Goal: Use online tool/utility: Use online tool/utility

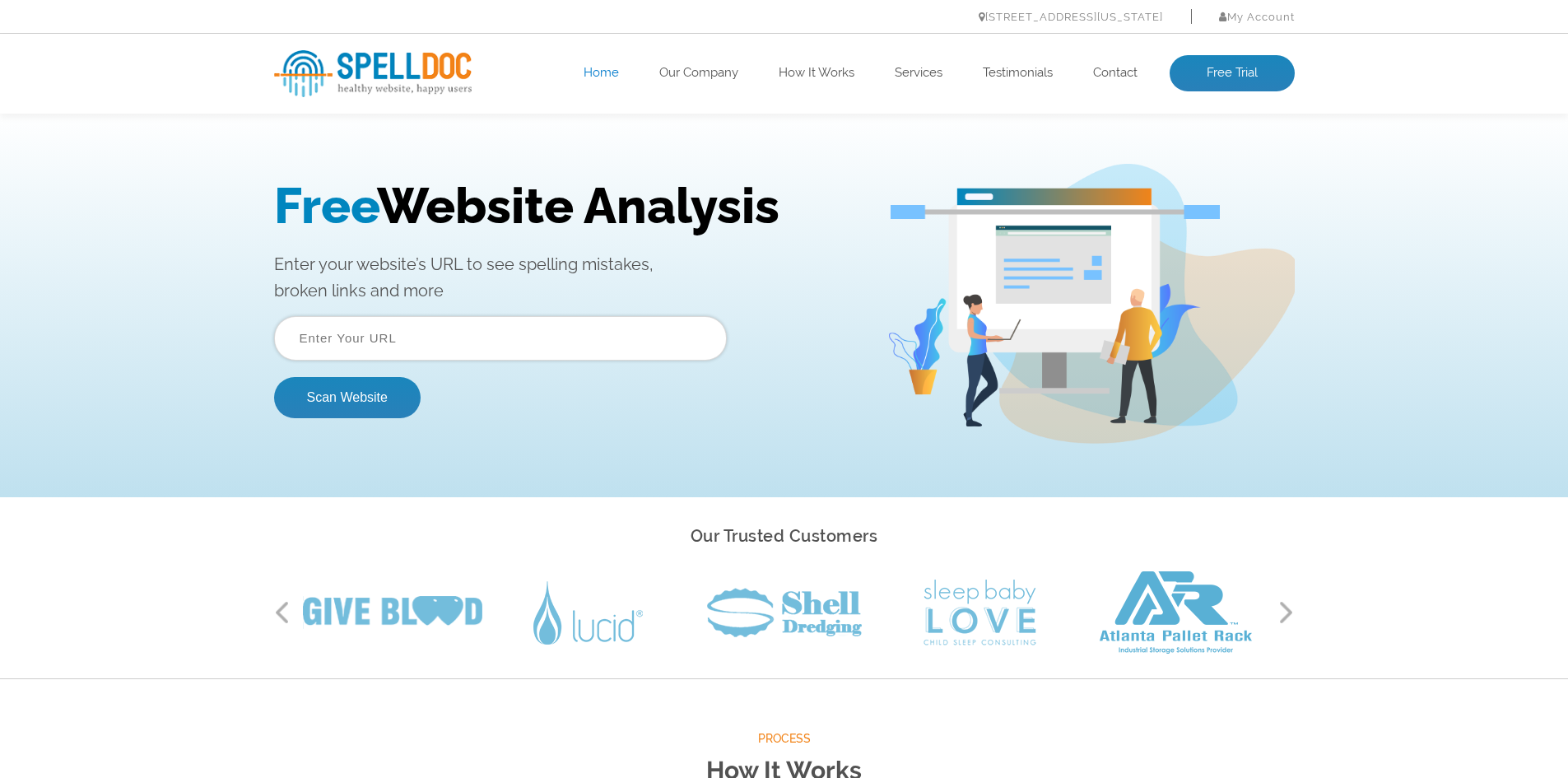
click at [456, 329] on input "text" at bounding box center [500, 339] width 453 height 45
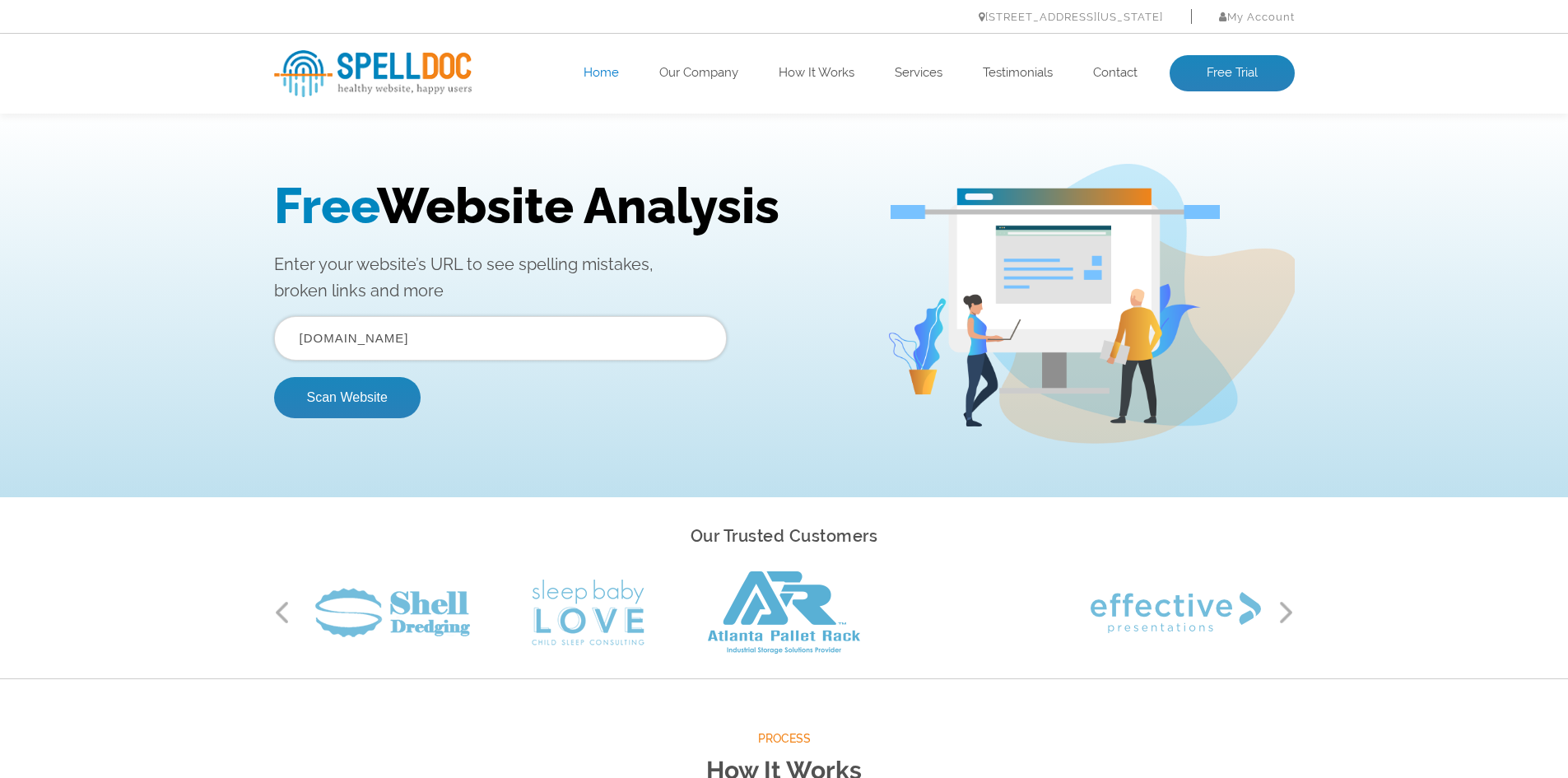
click at [274, 377] on button "Scan Website" at bounding box center [347, 397] width 147 height 41
drag, startPoint x: 546, startPoint y: 350, endPoint x: 527, endPoint y: 344, distance: 19.9
click at [542, 349] on input "text" at bounding box center [500, 339] width 453 height 45
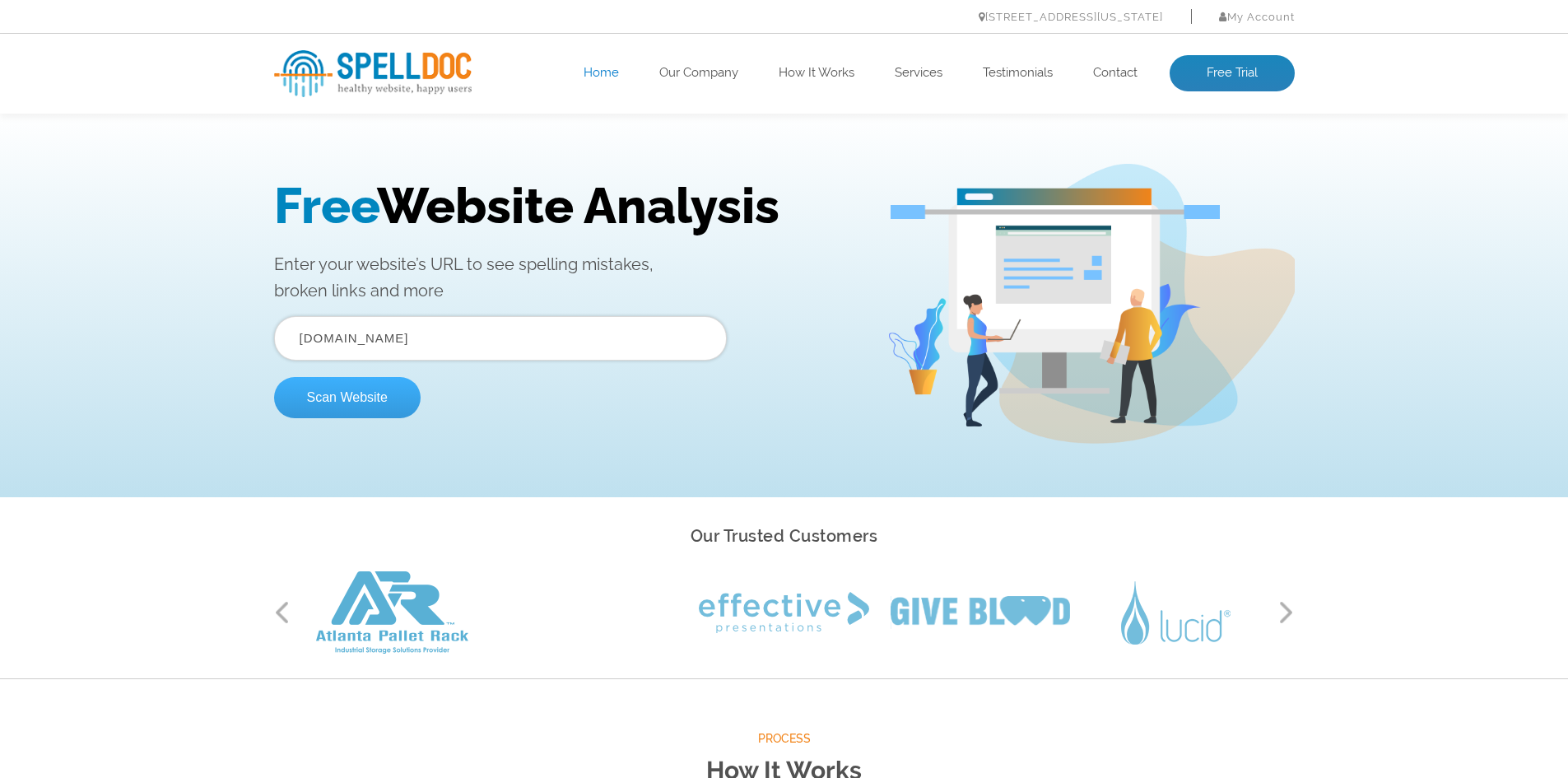
type input "[DOMAIN_NAME]"
click at [374, 412] on button "Scan Website" at bounding box center [347, 397] width 147 height 41
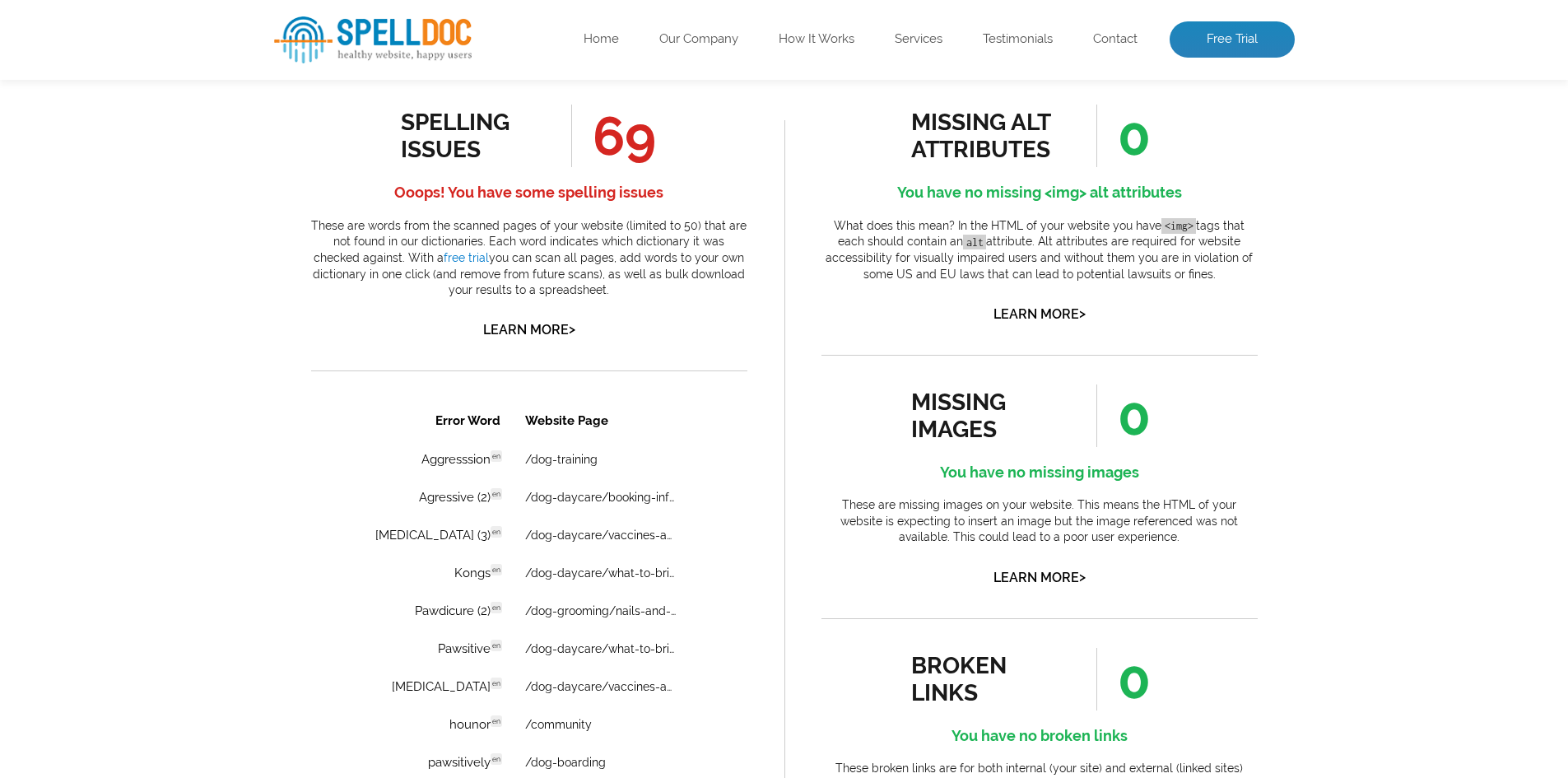
scroll to position [906, 0]
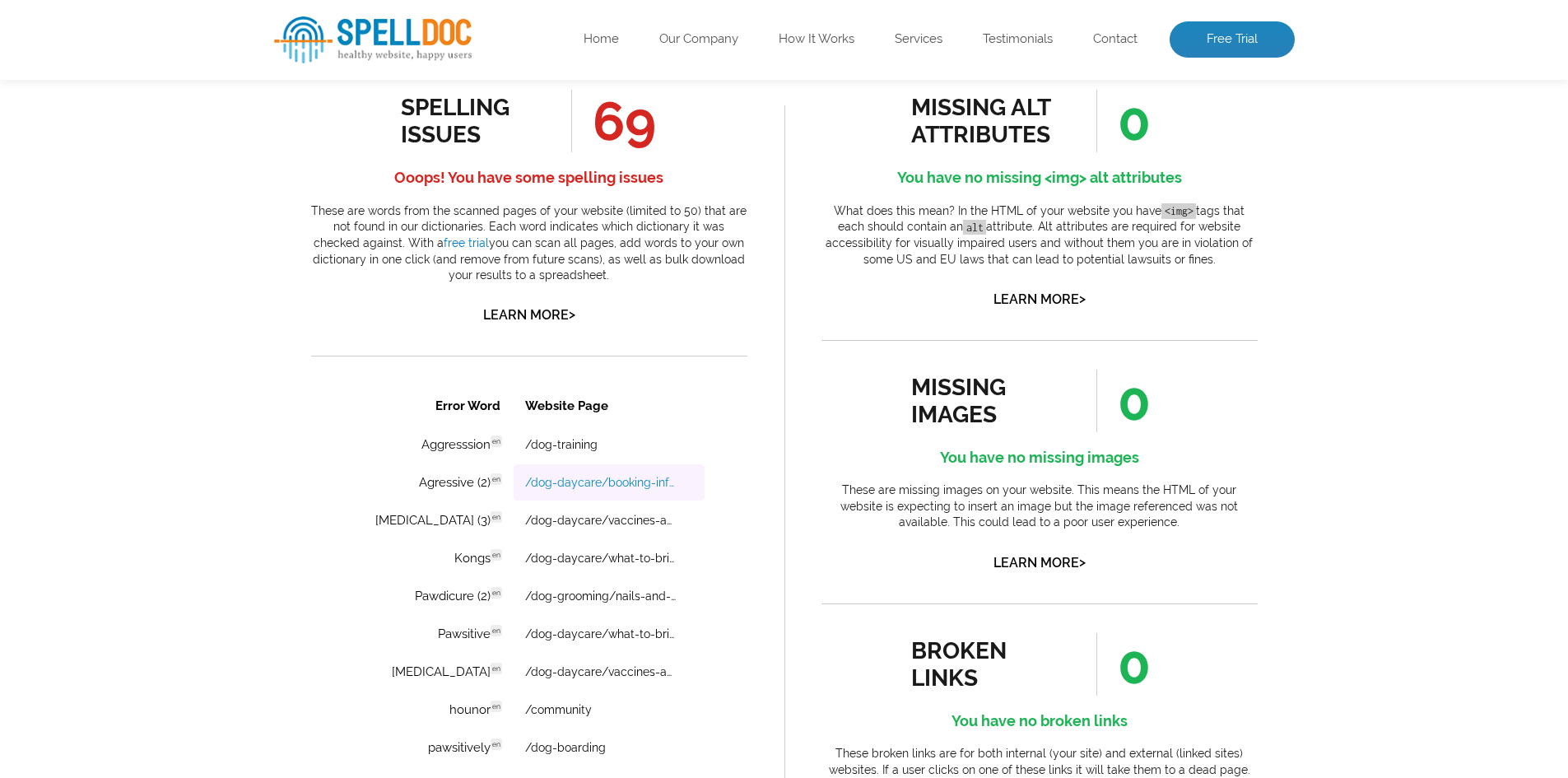
click at [644, 481] on link "/dog-daycare/booking-info-and-add-ons" at bounding box center [601, 483] width 152 height 14
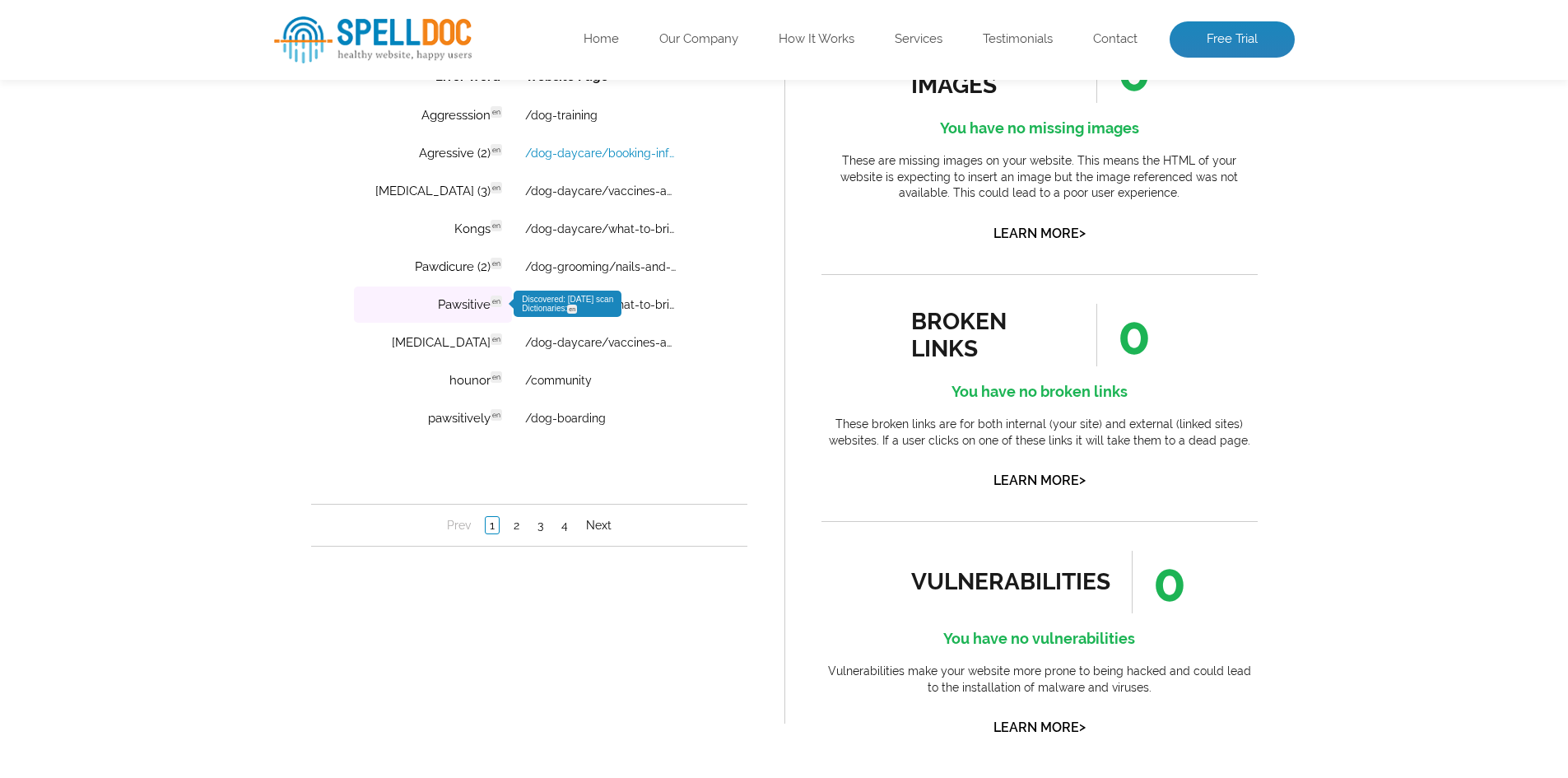
scroll to position [1153, 0]
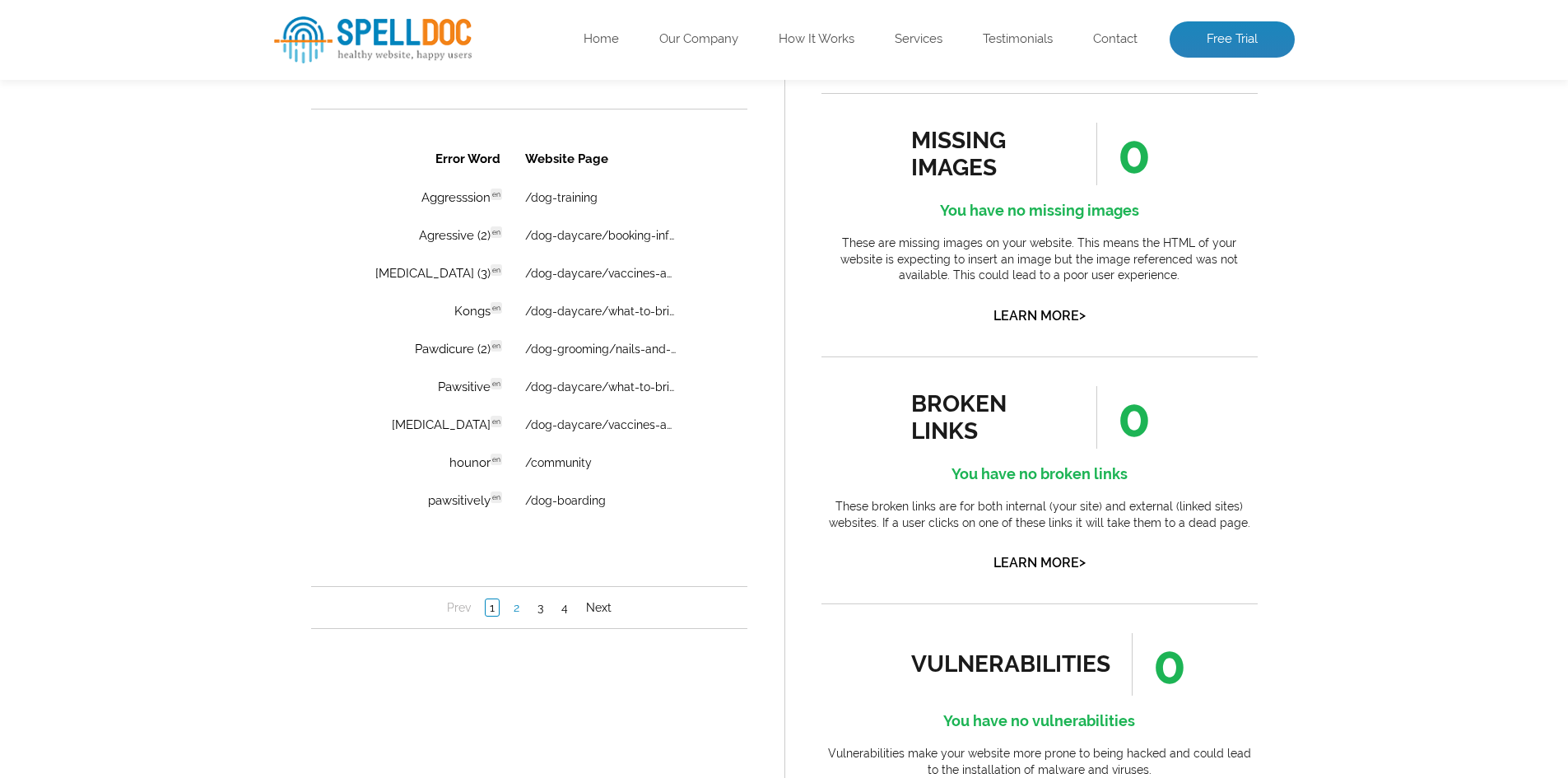
click at [515, 606] on link "2" at bounding box center [516, 608] width 14 height 17
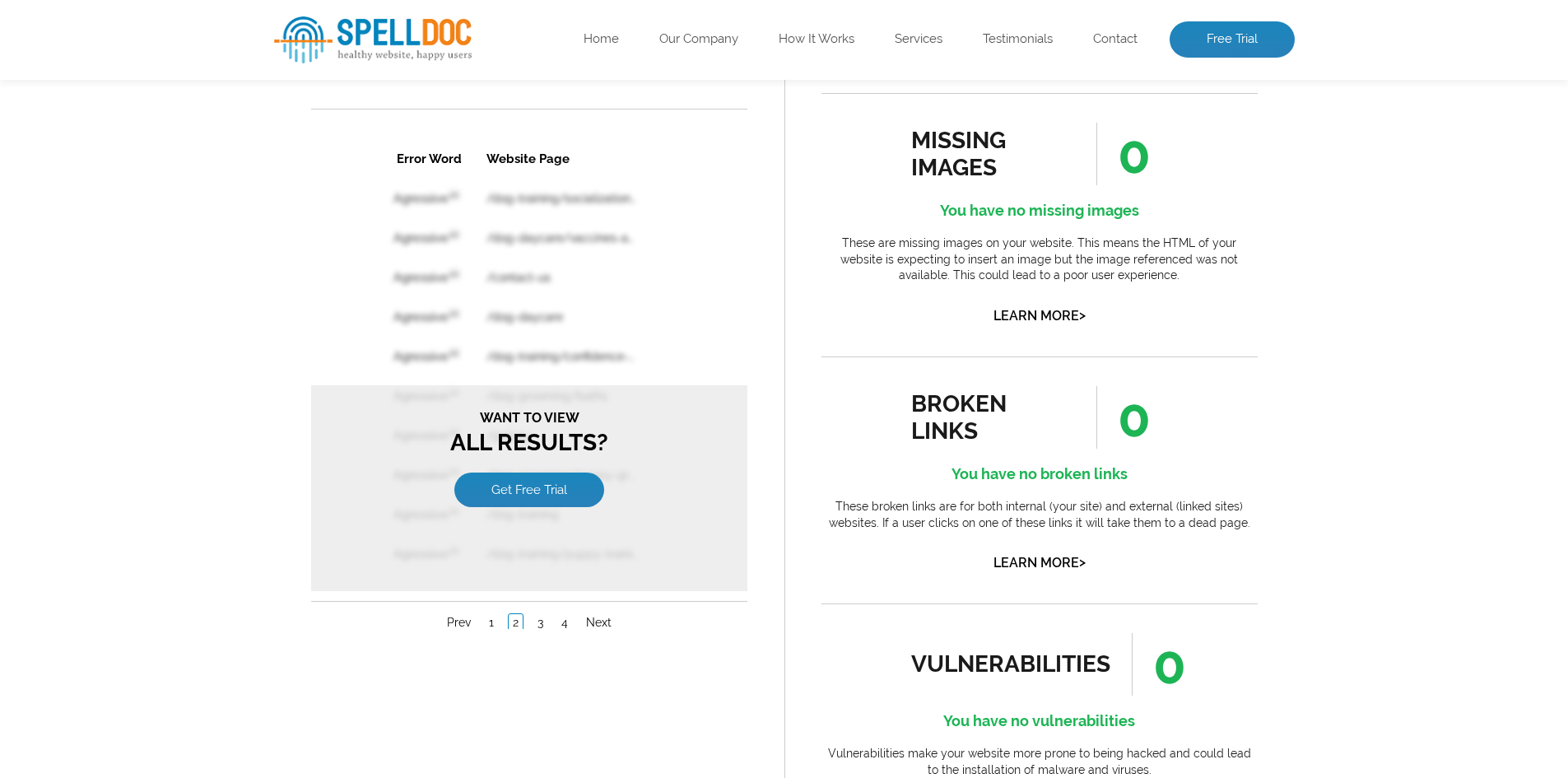
scroll to position [0, 0]
click at [1467, 367] on div "Pages Scanned 30 Number of pages scanned. May be limited. Pages scanned are the…" at bounding box center [784, 52] width 1568 height 1713
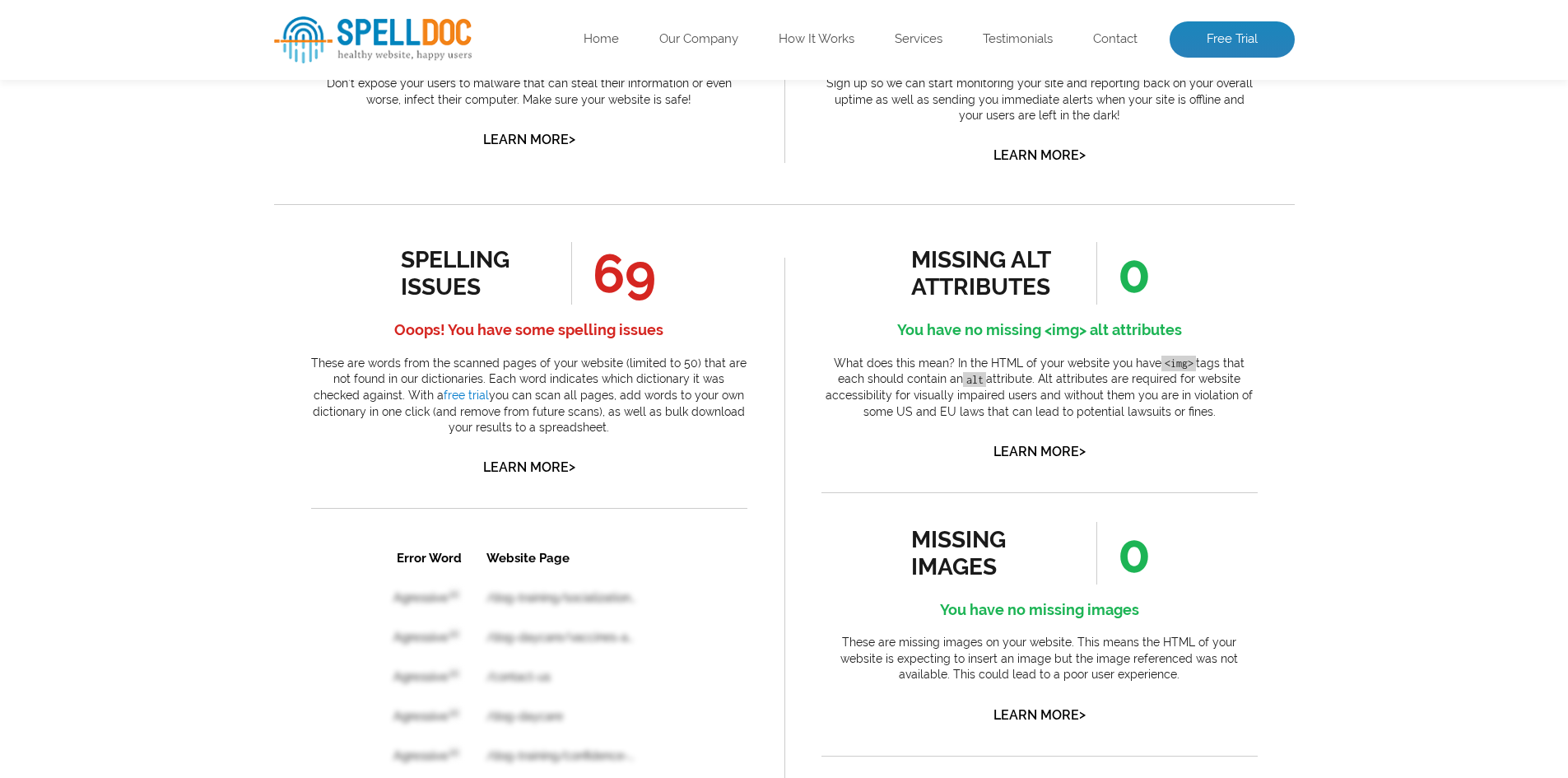
scroll to position [741, 0]
